Goal: Task Accomplishment & Management: Use online tool/utility

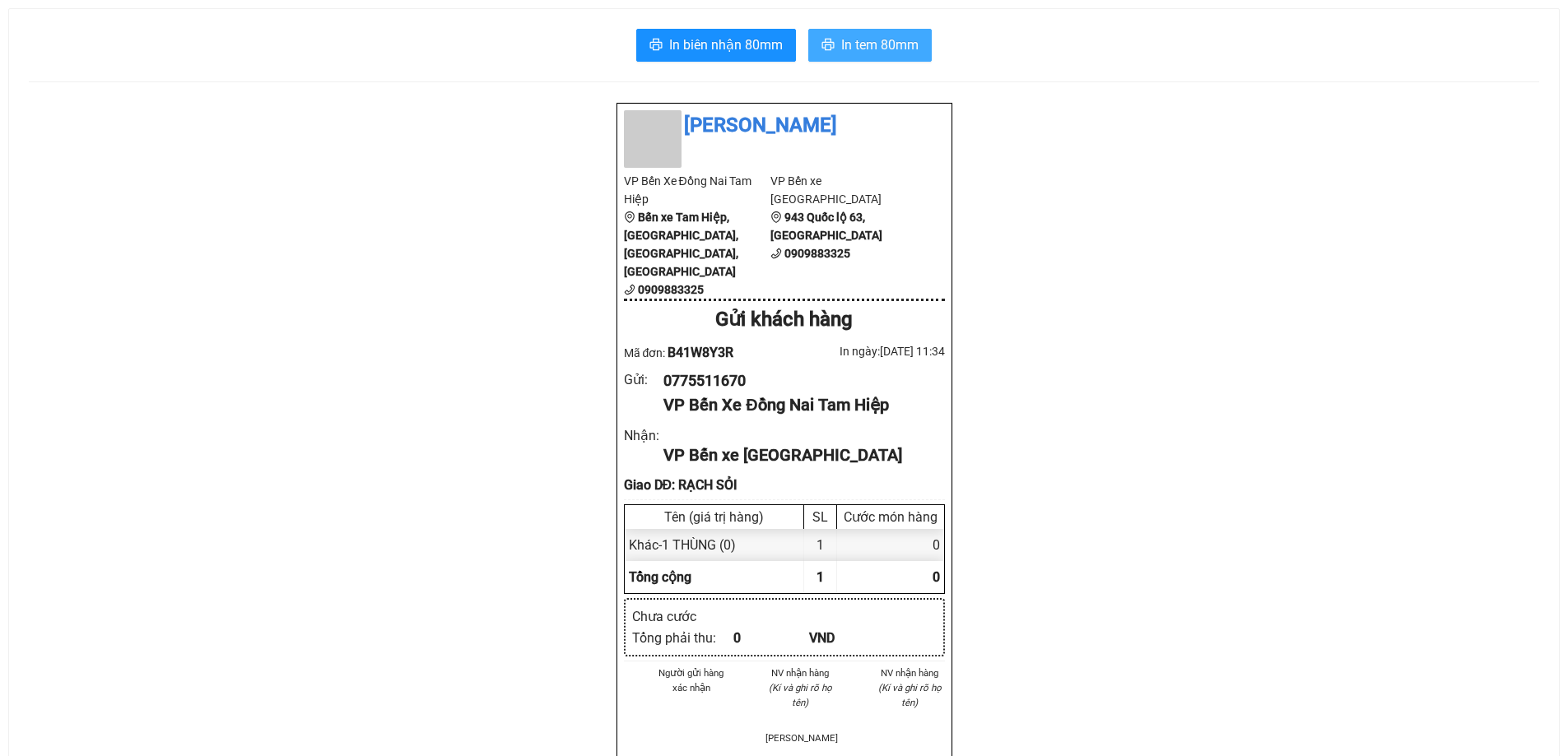
click at [847, 47] on span "In tem 80mm" at bounding box center [880, 45] width 78 height 21
click at [846, 46] on span "In tem 80mm" at bounding box center [880, 45] width 78 height 21
click at [893, 41] on span "In tem 80mm" at bounding box center [880, 45] width 78 height 21
click at [718, 45] on span "In biên nhận 80mm" at bounding box center [726, 45] width 114 height 21
click at [869, 48] on span "In tem 80mm" at bounding box center [880, 45] width 78 height 21
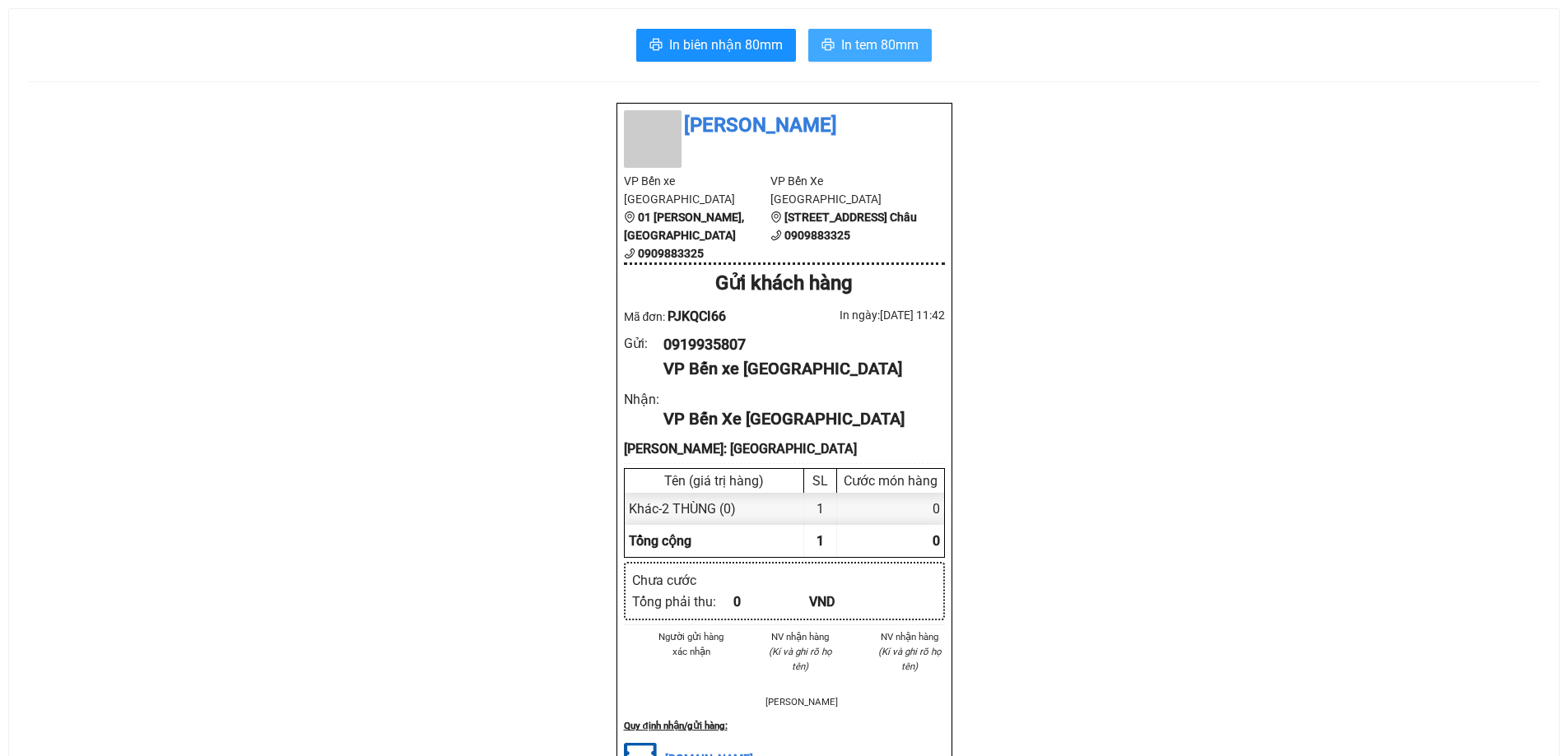
click at [825, 38] on button "In tem 80mm" at bounding box center [869, 45] width 123 height 33
click at [892, 37] on span "In tem 80mm" at bounding box center [880, 45] width 78 height 21
click at [712, 39] on span "In biên nhận 80mm" at bounding box center [726, 45] width 114 height 21
click at [692, 47] on span "In biên nhận 80mm" at bounding box center [726, 45] width 114 height 21
